Goal: Information Seeking & Learning: Learn about a topic

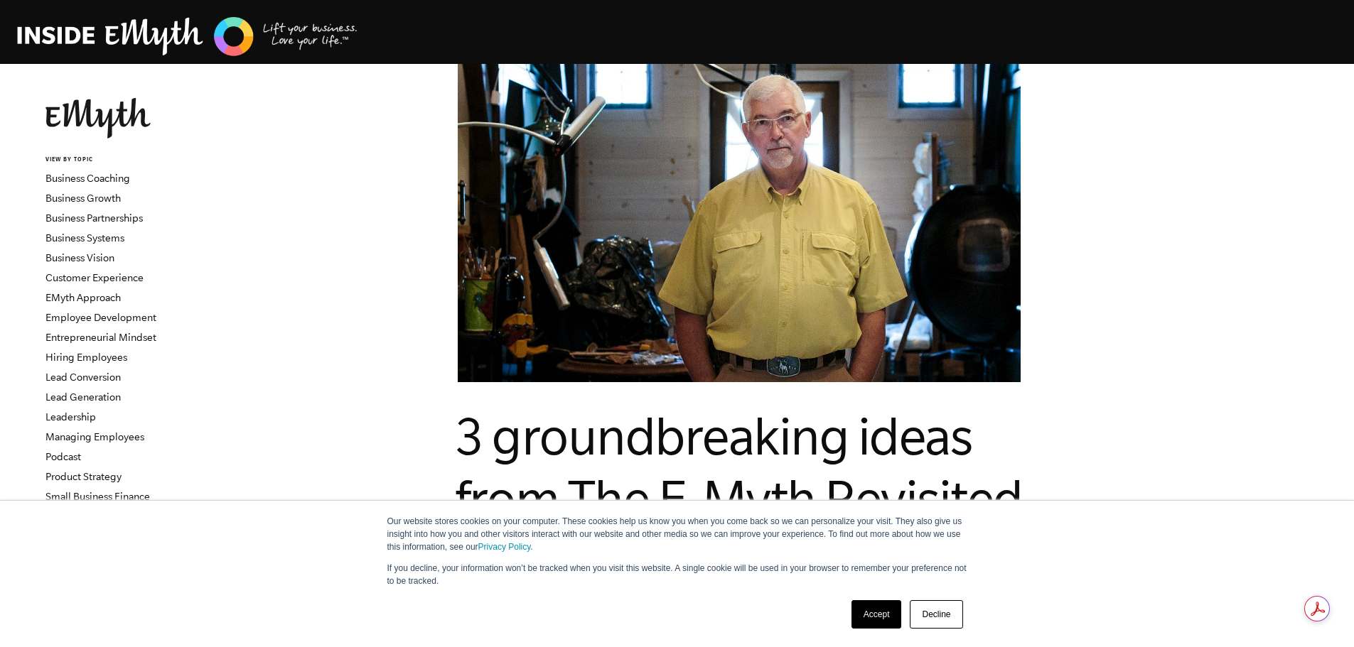
click at [92, 105] on img at bounding box center [97, 118] width 105 height 41
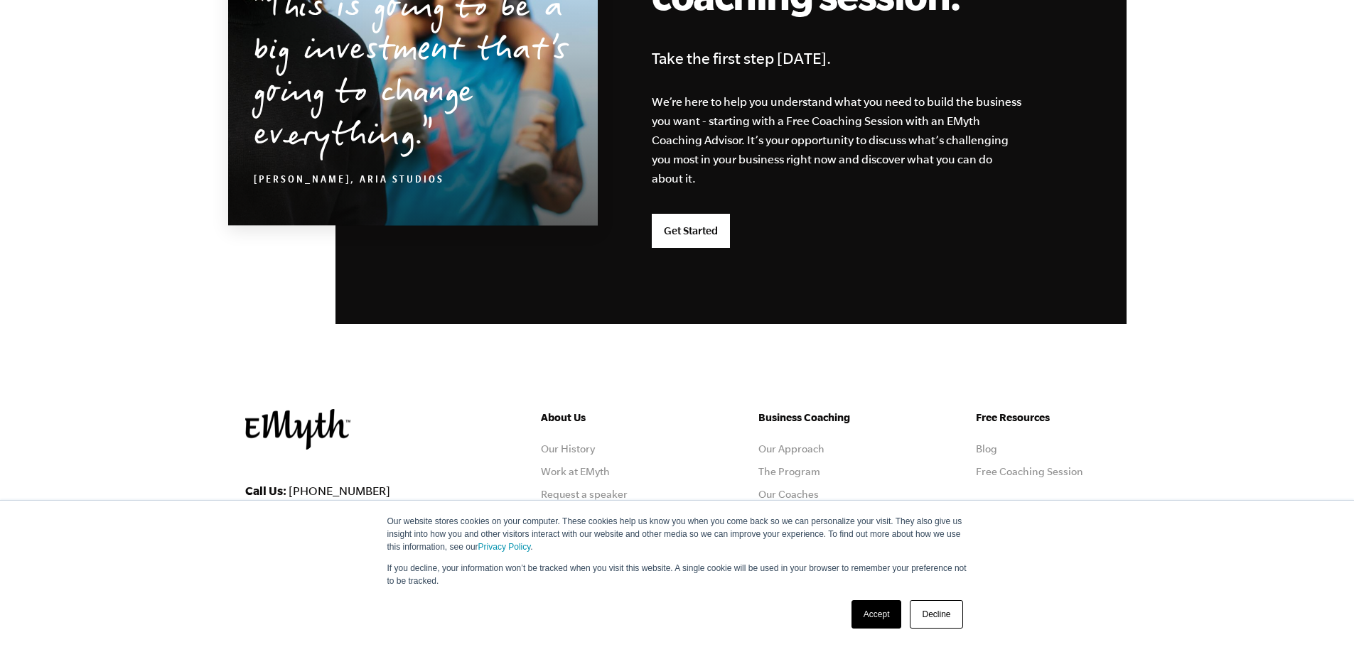
scroll to position [3733, 0]
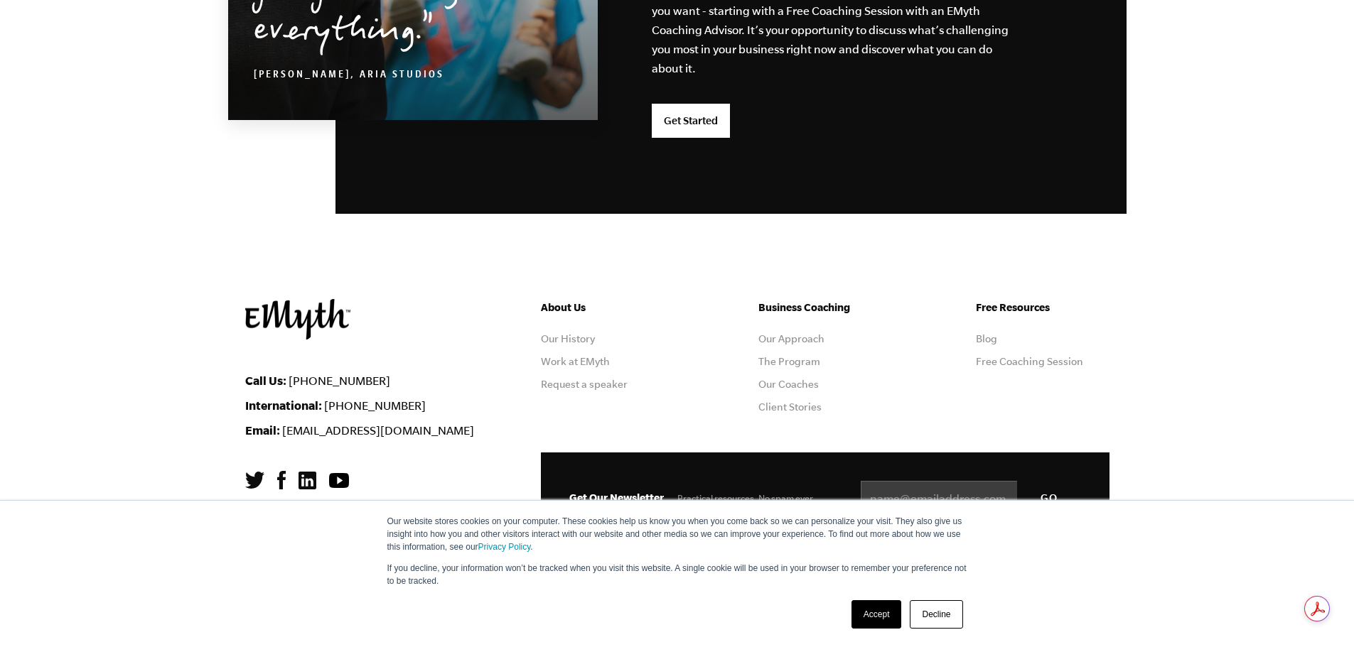
click at [674, 377] on ul "About Us Our History Work at EMyth Request a speaker" at bounding box center [608, 361] width 134 height 125
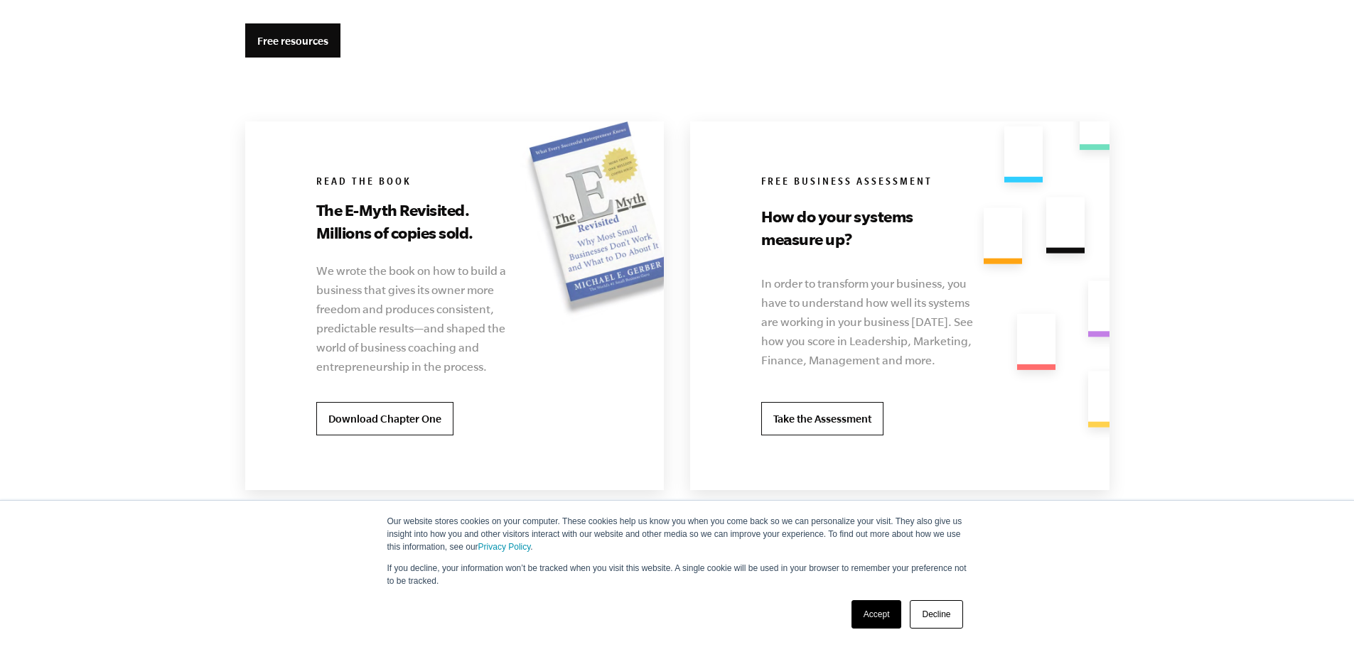
scroll to position [2738, 0]
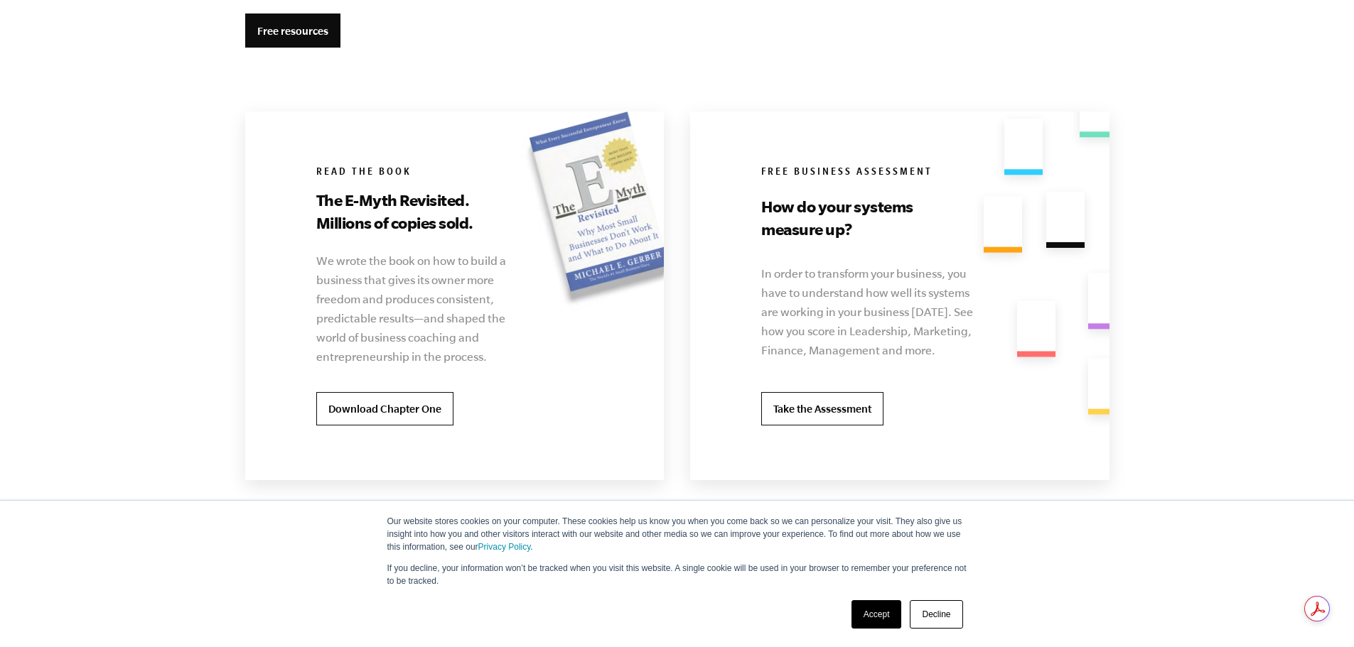
click at [422, 212] on h3 "The E-Myth Revisited. Millions of copies sold." at bounding box center [414, 211] width 197 height 45
click at [351, 153] on div "Read the book The E-Myth Revisited. Millions of copies sold. We wrote the book …" at bounding box center [449, 296] width 409 height 369
click at [590, 178] on div "Read the book The E-Myth Revisited. Millions of copies sold. We wrote the book …" at bounding box center [449, 296] width 409 height 369
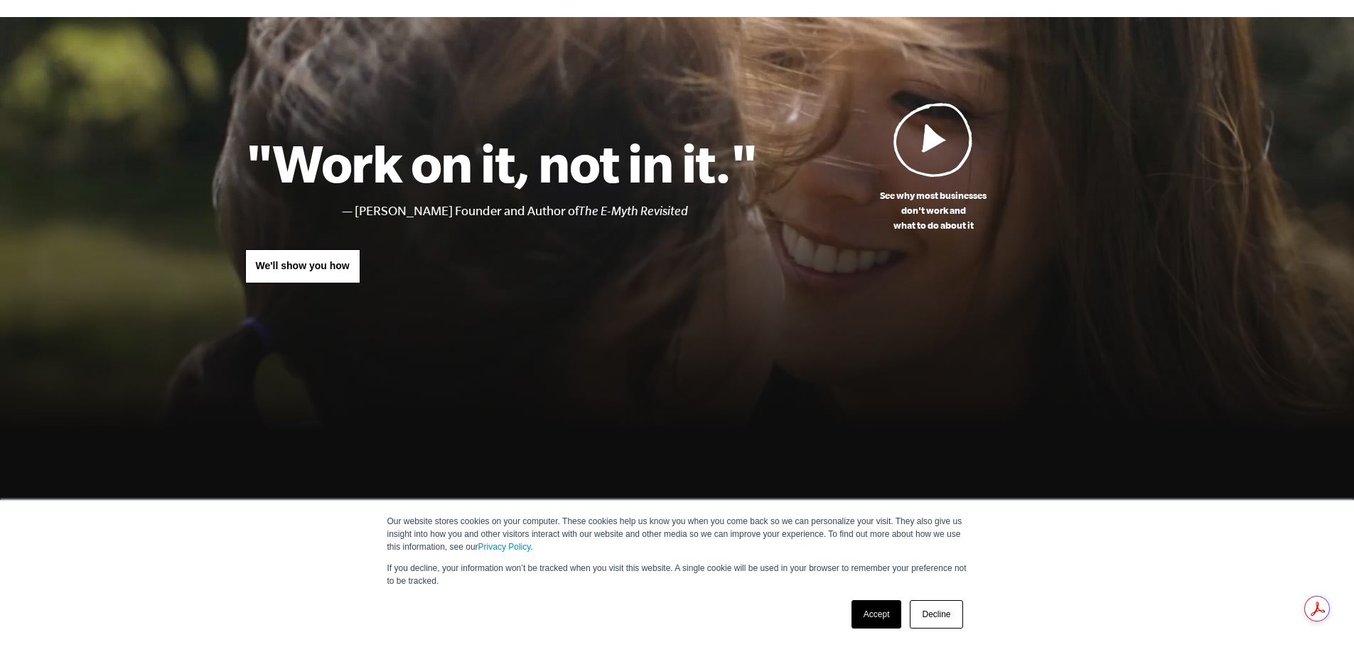
scroll to position [0, 0]
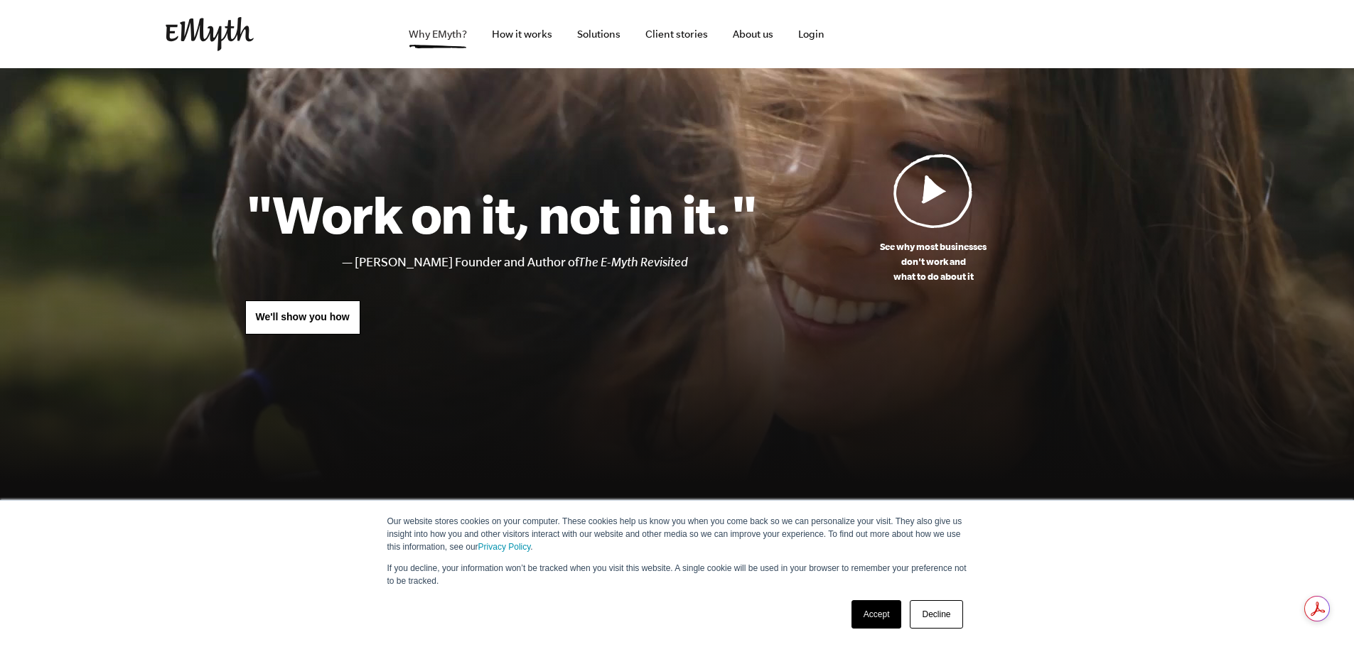
click at [423, 40] on link "Why EMyth?" at bounding box center [437, 34] width 81 height 68
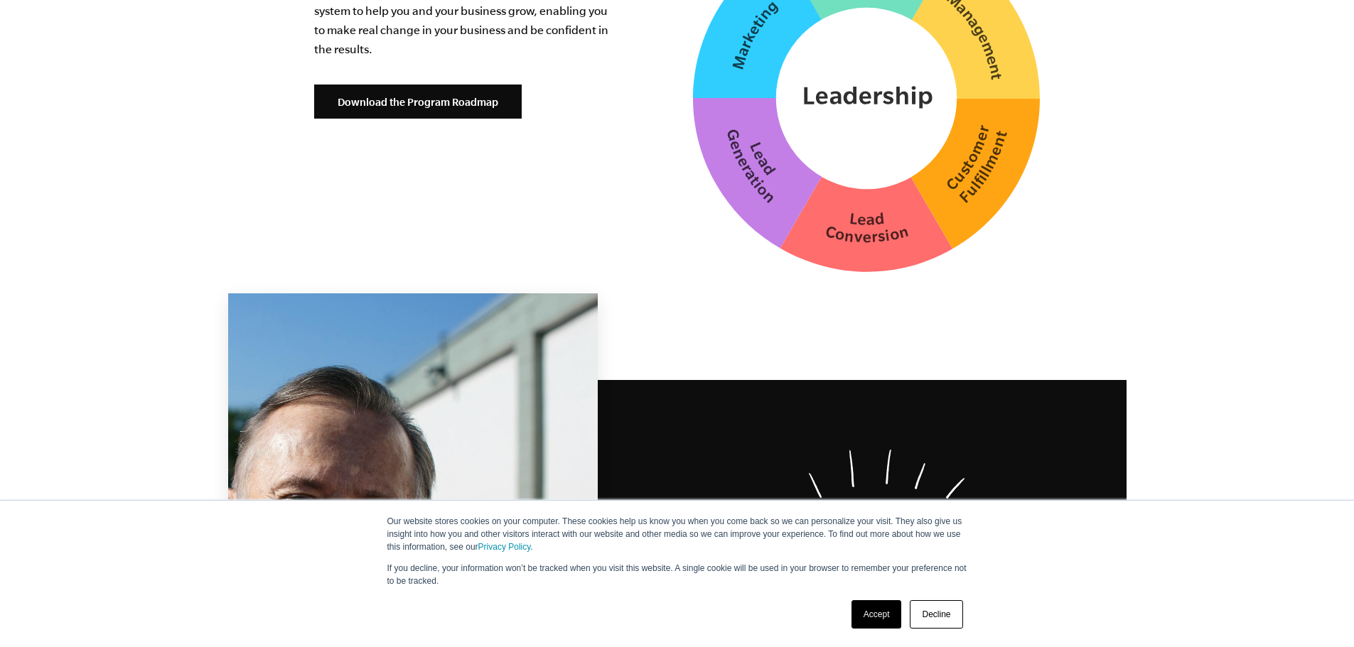
scroll to position [3994, 0]
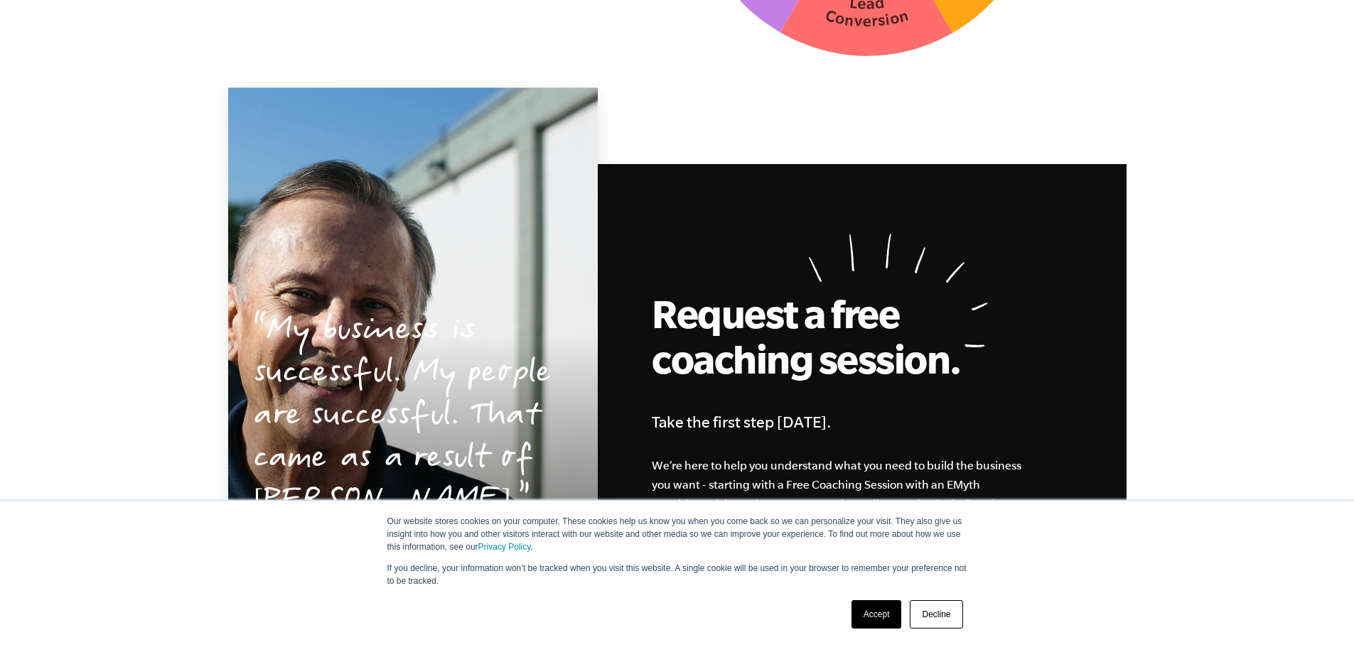
drag, startPoint x: 1355, startPoint y: 283, endPoint x: 1220, endPoint y: 45, distance: 273.1
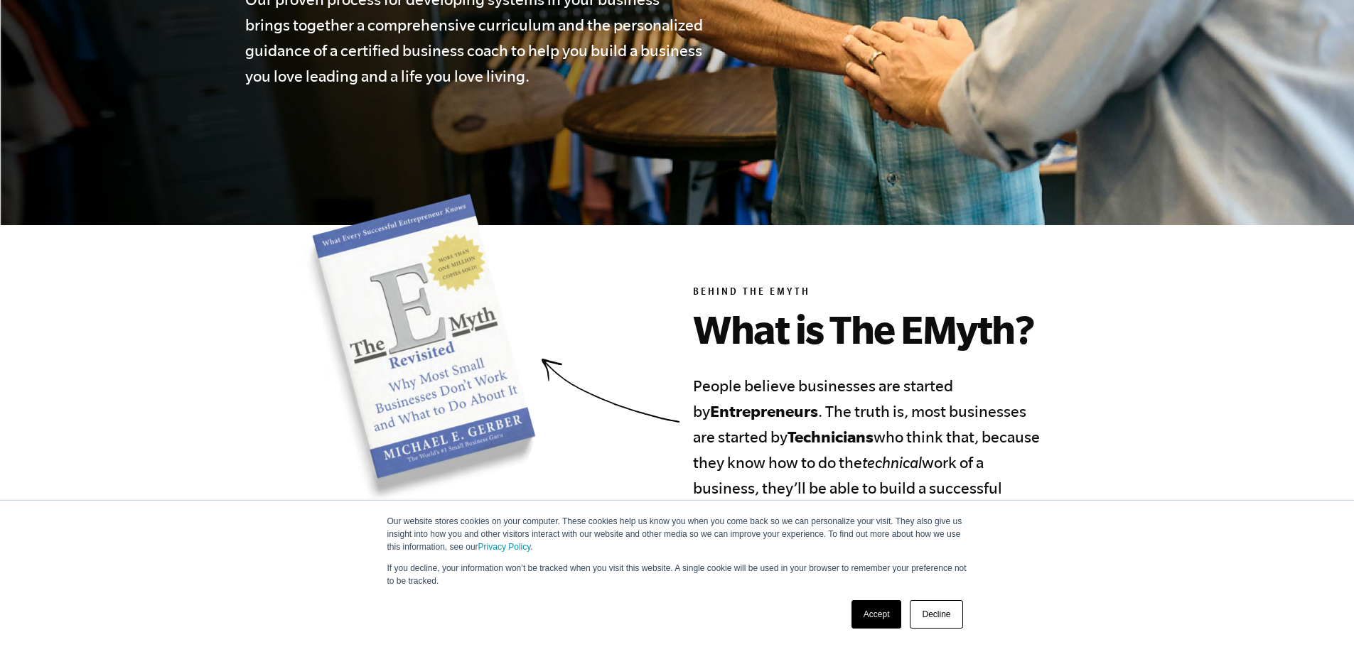
scroll to position [0, 0]
